Goal: Browse casually

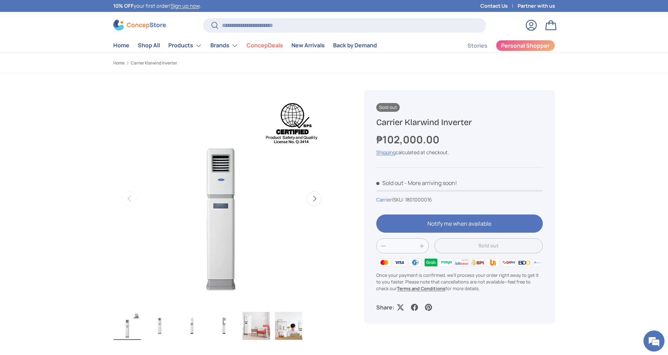
click at [320, 198] on button "Next" at bounding box center [314, 199] width 15 height 15
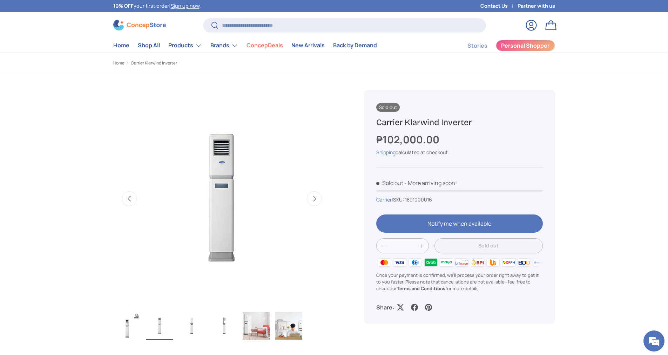
click at [320, 198] on button "Next" at bounding box center [314, 199] width 15 height 15
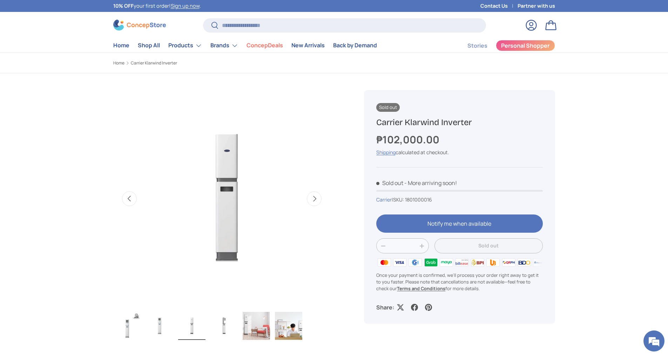
scroll to position [0, 442]
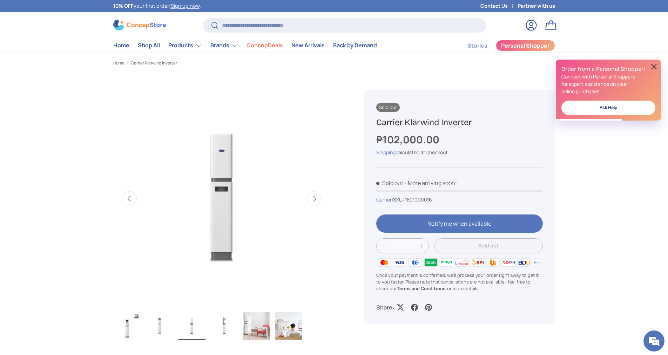
click at [130, 205] on button "Previous" at bounding box center [129, 199] width 15 height 15
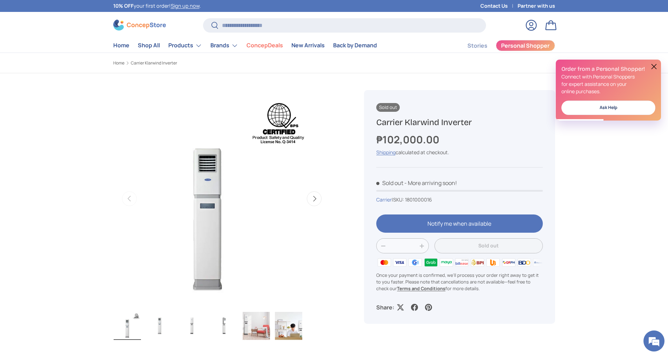
scroll to position [0, 0]
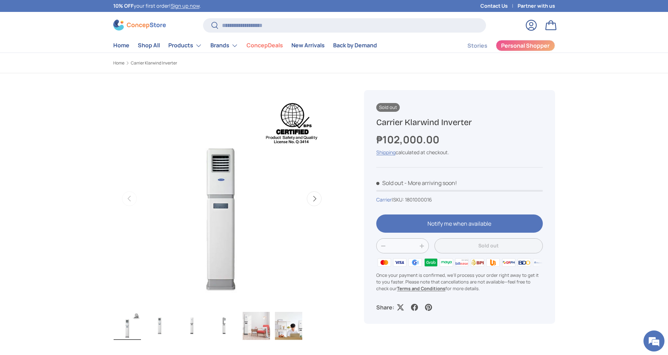
click at [315, 202] on button "Next" at bounding box center [314, 199] width 15 height 15
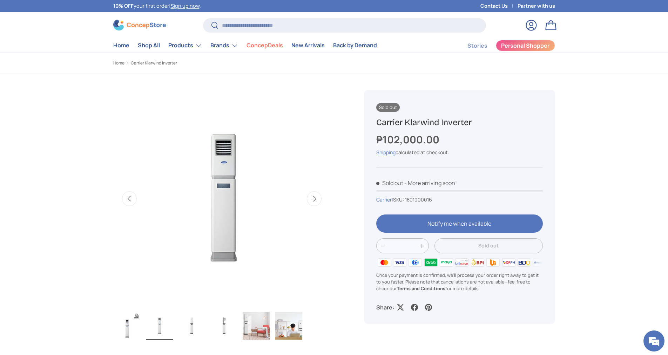
scroll to position [0, 221]
click at [315, 202] on button "Next" at bounding box center [314, 199] width 15 height 15
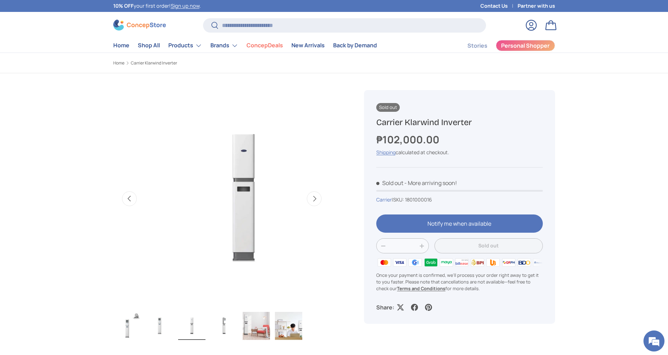
scroll to position [0, 442]
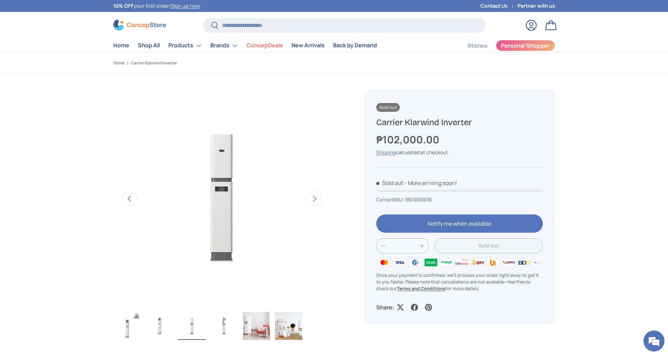
click at [315, 202] on button "Next" at bounding box center [314, 199] width 15 height 15
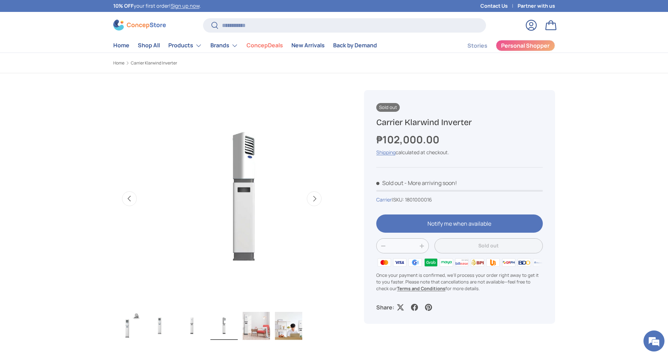
scroll to position [0, 663]
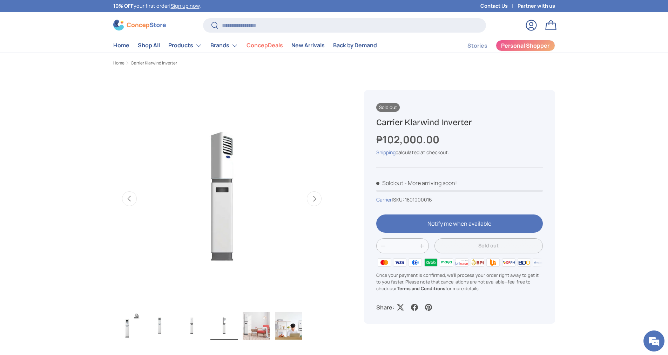
click at [315, 202] on button "Next" at bounding box center [314, 199] width 15 height 15
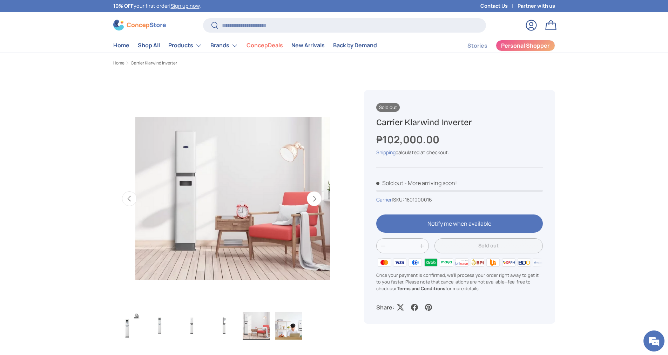
scroll to position [0, 884]
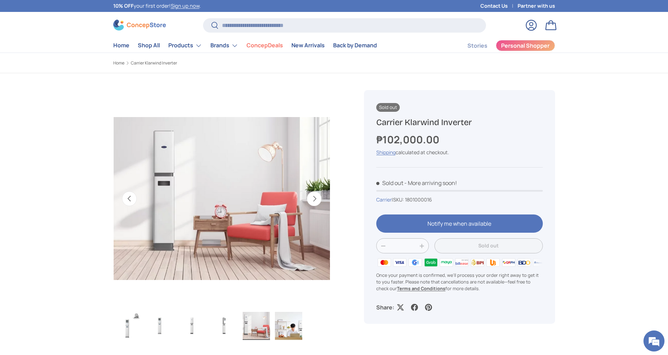
click at [127, 192] on button "Previous" at bounding box center [129, 199] width 15 height 15
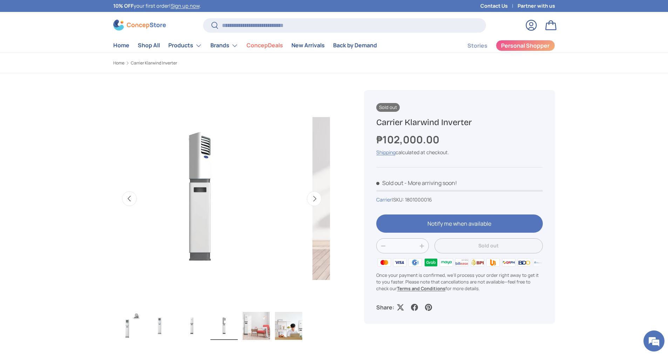
scroll to position [0, 663]
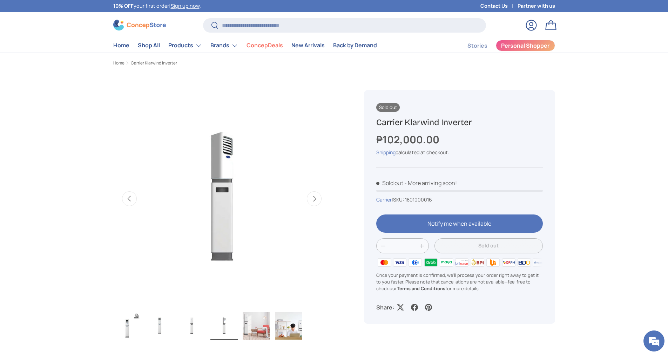
click at [314, 197] on button "Next" at bounding box center [314, 199] width 15 height 15
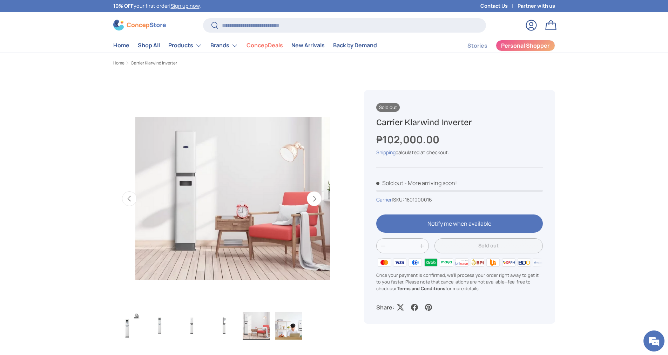
scroll to position [0, 884]
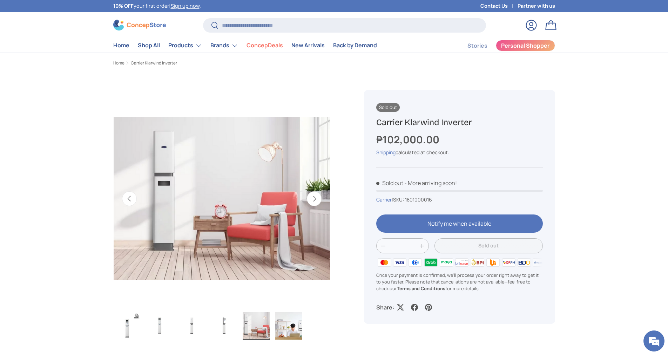
click at [314, 197] on button "Next" at bounding box center [314, 199] width 15 height 15
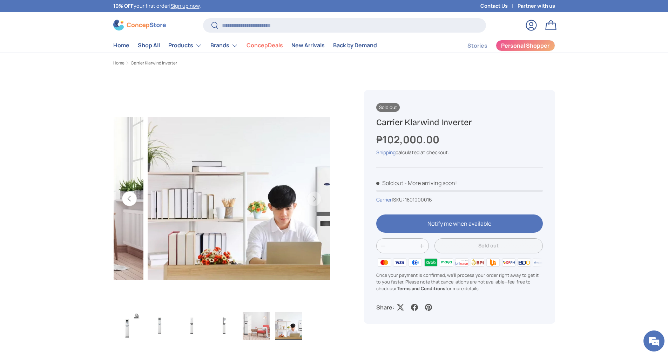
scroll to position [0, 1105]
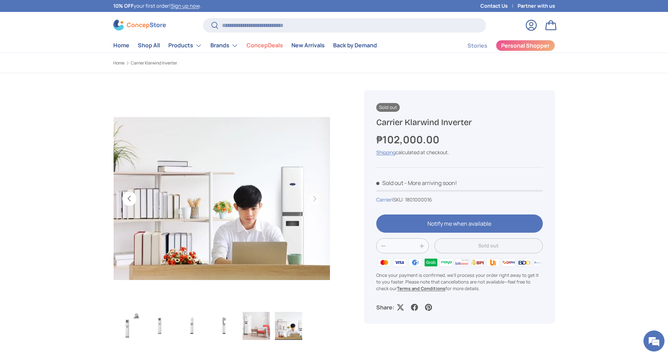
click at [126, 195] on button "Previous" at bounding box center [129, 199] width 15 height 15
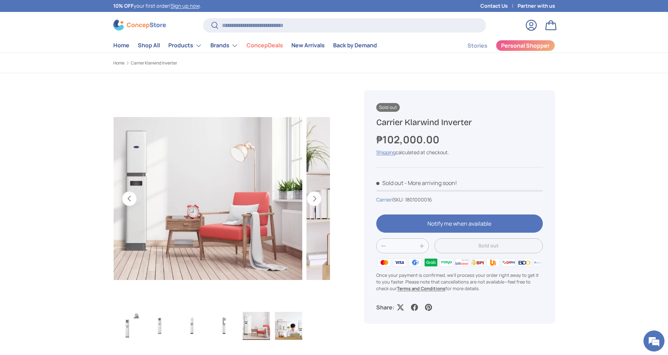
scroll to position [0, 884]
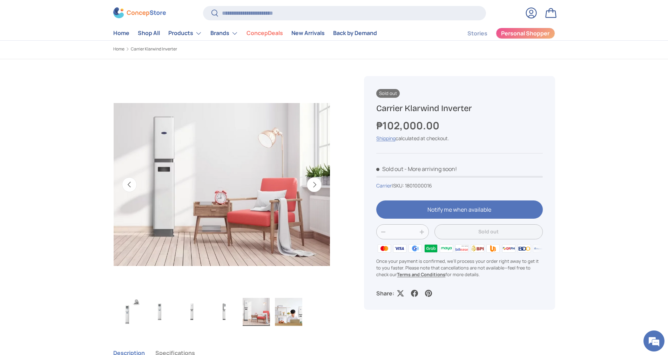
scroll to position [0, 0]
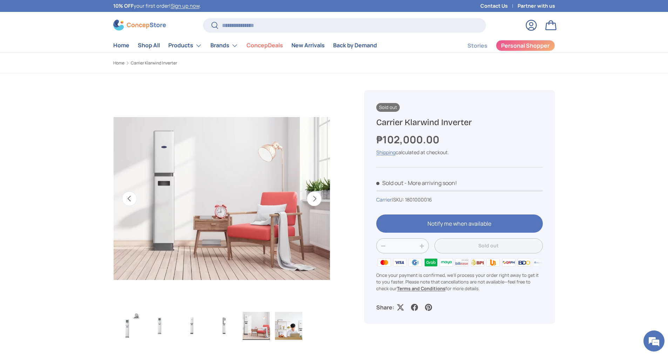
click at [145, 25] on img at bounding box center [139, 25] width 53 height 11
